Goal: Task Accomplishment & Management: Manage account settings

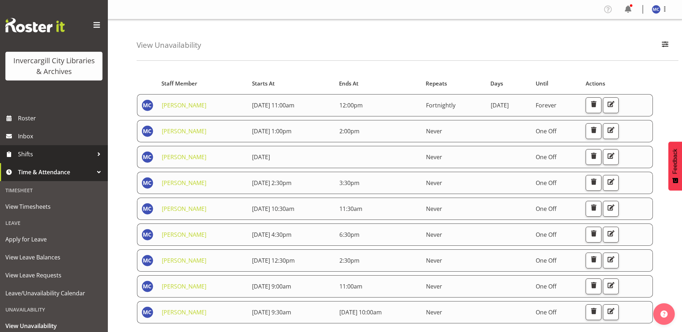
click at [18, 149] on span "Shifts" at bounding box center [55, 154] width 75 height 11
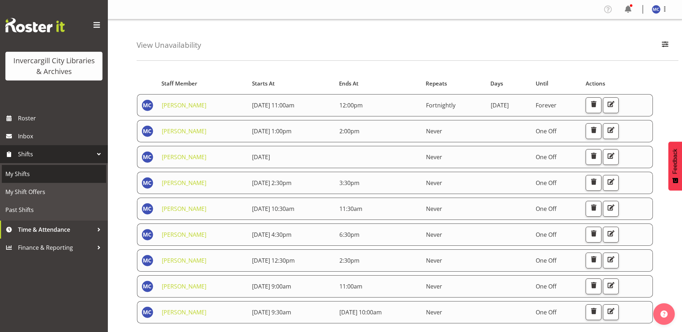
click at [15, 171] on span "My Shifts" at bounding box center [53, 174] width 97 height 11
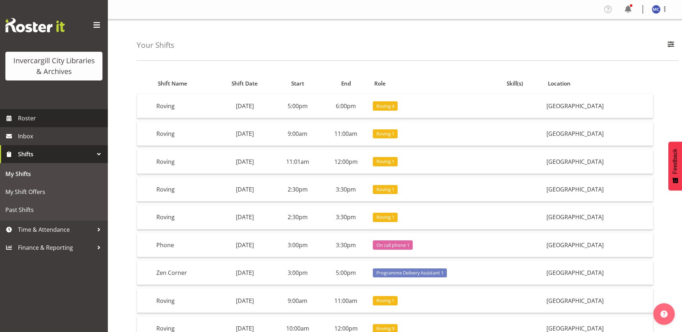
click at [34, 123] on span "Roster" at bounding box center [61, 118] width 86 height 11
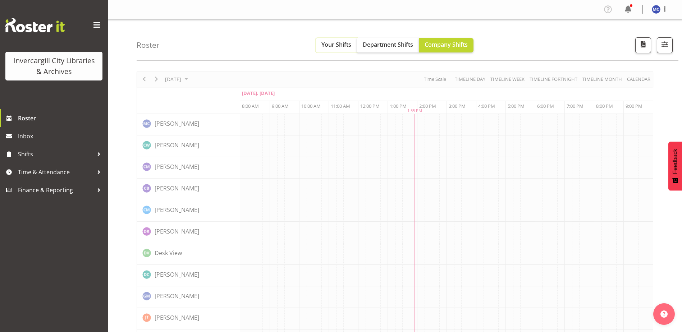
click at [332, 47] on span "Your Shifts" at bounding box center [336, 45] width 30 height 8
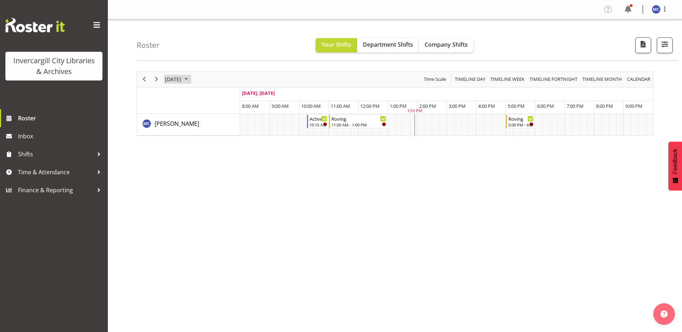
click at [190, 80] on span "October 2025" at bounding box center [186, 79] width 9 height 9
click at [234, 146] on span "17" at bounding box center [230, 146] width 11 height 11
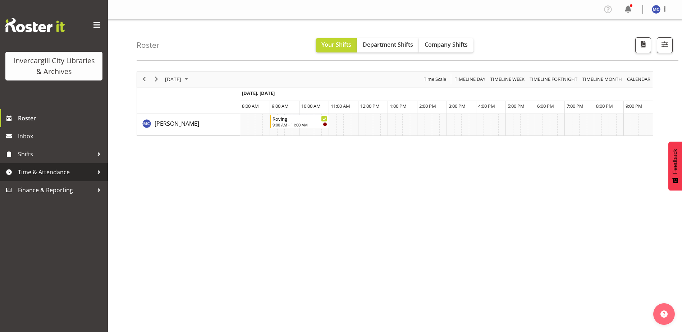
click at [50, 171] on span "Time & Attendance" at bounding box center [55, 172] width 75 height 11
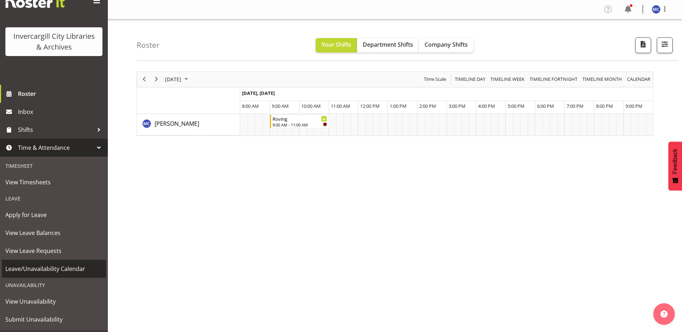
scroll to position [36, 0]
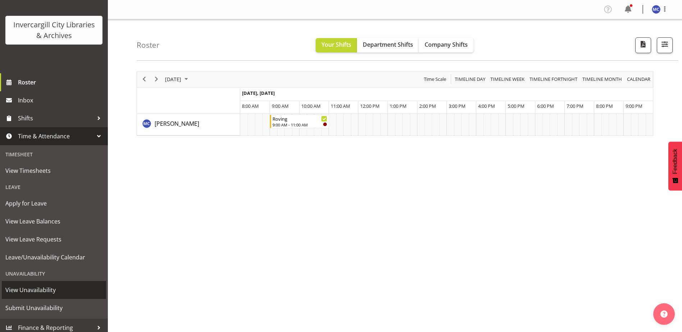
click at [41, 292] on span "View Unavailability" at bounding box center [53, 290] width 97 height 11
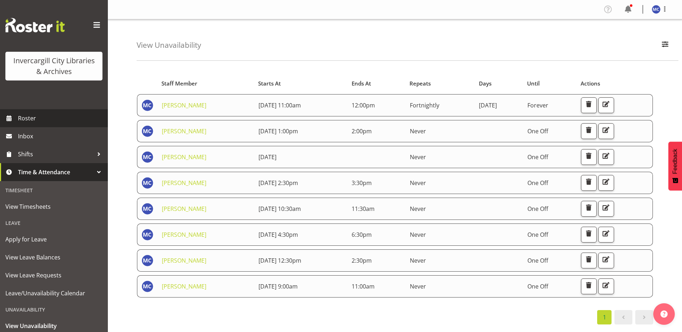
click at [41, 122] on span "Roster" at bounding box center [61, 118] width 86 height 11
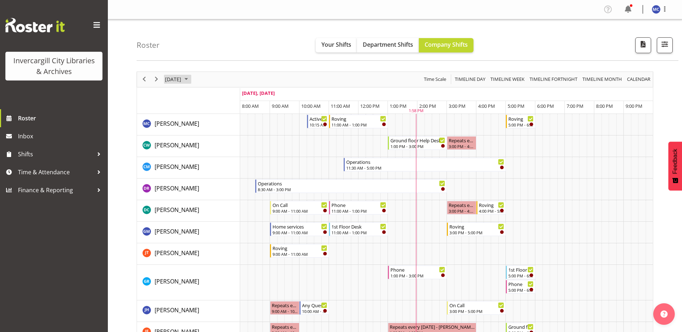
click at [190, 80] on span "October 2025" at bounding box center [186, 79] width 9 height 9
click at [228, 147] on span "17" at bounding box center [230, 146] width 11 height 11
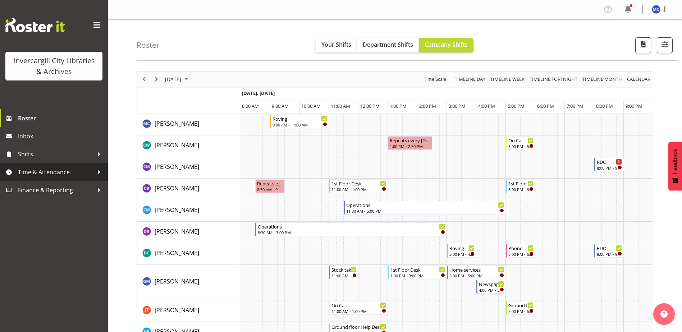
click at [47, 170] on span "Time & Attendance" at bounding box center [55, 172] width 75 height 11
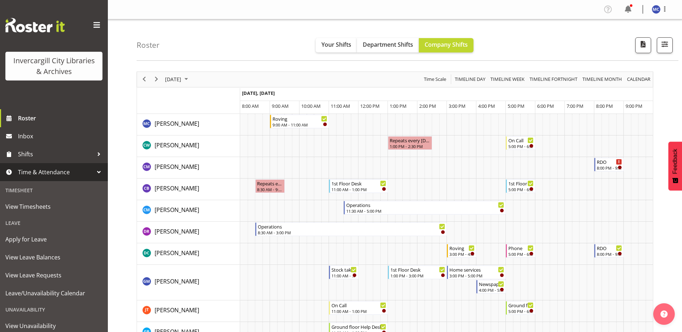
scroll to position [36, 0]
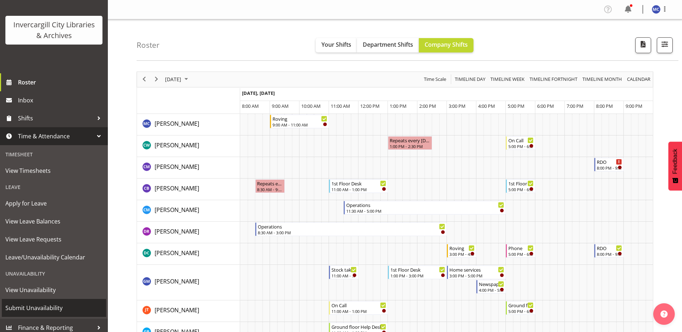
click at [49, 306] on span "Submit Unavailability" at bounding box center [53, 308] width 97 height 11
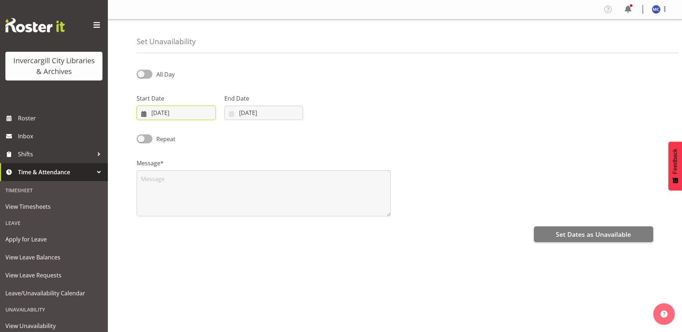
click at [172, 117] on input "[DATE]" at bounding box center [176, 113] width 79 height 14
click at [152, 71] on span "All Day" at bounding box center [163, 74] width 22 height 9
click at [141, 72] on input "All Day" at bounding box center [139, 74] width 5 height 5
checkbox input "true"
click at [181, 115] on input "07/10/2025" at bounding box center [176, 113] width 79 height 14
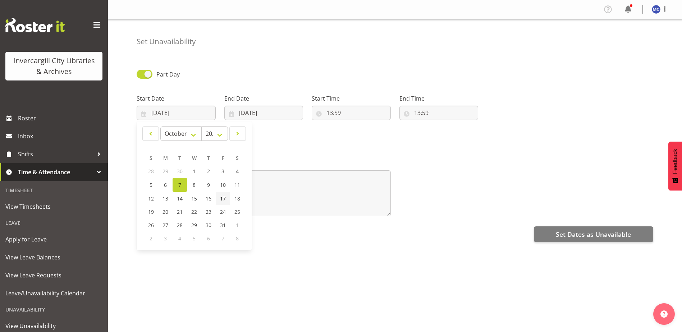
click at [223, 202] on span "17" at bounding box center [223, 198] width 6 height 7
type input "17/10/2025"
click at [353, 115] on input "13:59" at bounding box center [351, 113] width 79 height 14
click at [360, 132] on select "00 01 02 03 04 05 06 07 08 09 10 11 12 13 14 15 16 17 18 19 20 21 22 23" at bounding box center [360, 131] width 16 height 14
select select "14"
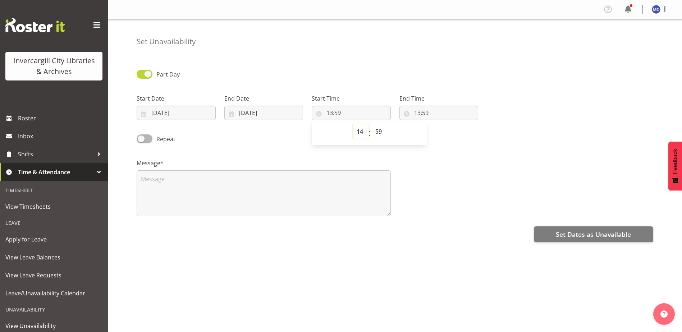
click at [352, 124] on select "00 01 02 03 04 05 06 07 08 09 10 11 12 13 14 15 16 17 18 19 20 21 22 23" at bounding box center [360, 131] width 16 height 14
type input "14:59"
click at [379, 125] on select "00 01 02 03 04 05 06 07 08 09 10 11 12 13 14 15 16 17 18 19 20 21 22 23 24 25 2…" at bounding box center [379, 131] width 16 height 14
select select "0"
click at [371, 124] on select "00 01 02 03 04 05 06 07 08 09 10 11 12 13 14 15 16 17 18 19 20 21 22 23 24 25 2…" at bounding box center [379, 131] width 16 height 14
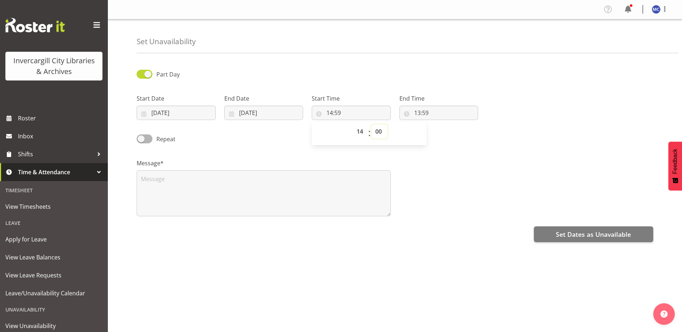
type input "14:00"
click at [419, 116] on input "13:59" at bounding box center [438, 113] width 79 height 14
click at [447, 132] on select "00 01 02 03 04 05 06 07 08 09 10 11 12 13 14 15 16 17 18 19 20 21 22 23" at bounding box center [448, 131] width 16 height 14
select select "15"
click at [440, 124] on select "00 01 02 03 04 05 06 07 08 09 10 11 12 13 14 15 16 17 18 19 20 21 22 23" at bounding box center [448, 131] width 16 height 14
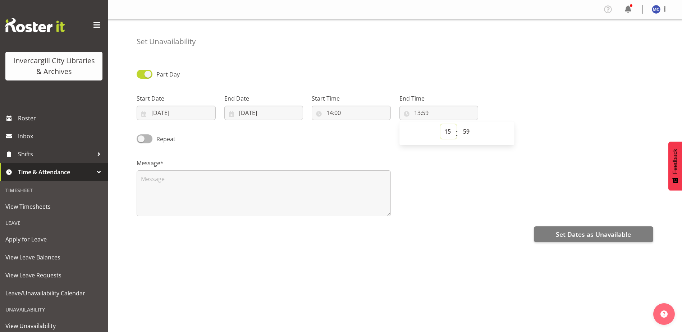
type input "15:59"
click at [467, 135] on select "00 01 02 03 04 05 06 07 08 09 10 11 12 13 14 15 16 17 18 19 20 21 22 23 24 25 2…" at bounding box center [467, 131] width 16 height 14
select select "0"
click at [459, 124] on select "00 01 02 03 04 05 06 07 08 09 10 11 12 13 14 15 16 17 18 19 20 21 22 23 24 25 2…" at bounding box center [467, 131] width 16 height 14
type input "15:00"
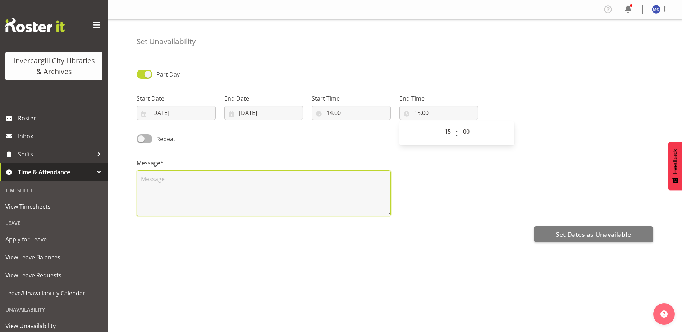
click at [161, 191] on textarea at bounding box center [264, 193] width 254 height 46
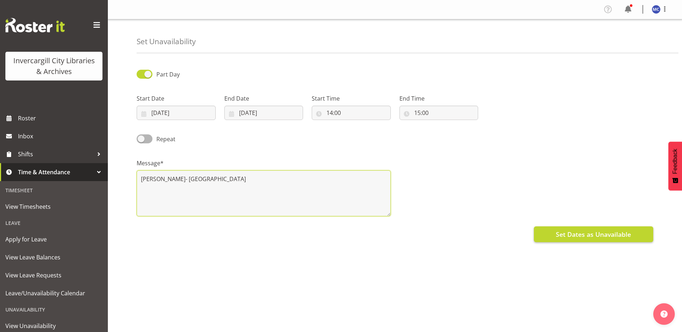
type textarea "Sarah McPherson- Great South"
click at [573, 239] on span "Set Dates as Unavailable" at bounding box center [592, 234] width 75 height 9
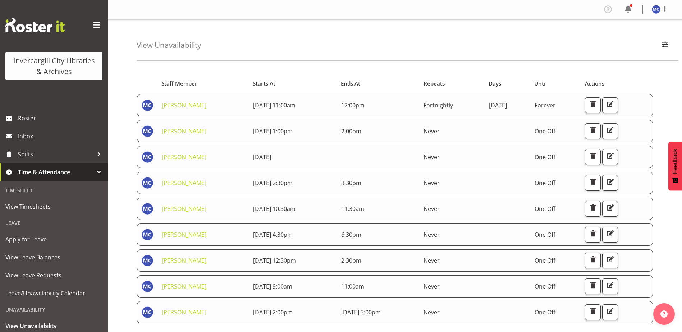
scroll to position [29, 0]
